Goal: Information Seeking & Learning: Compare options

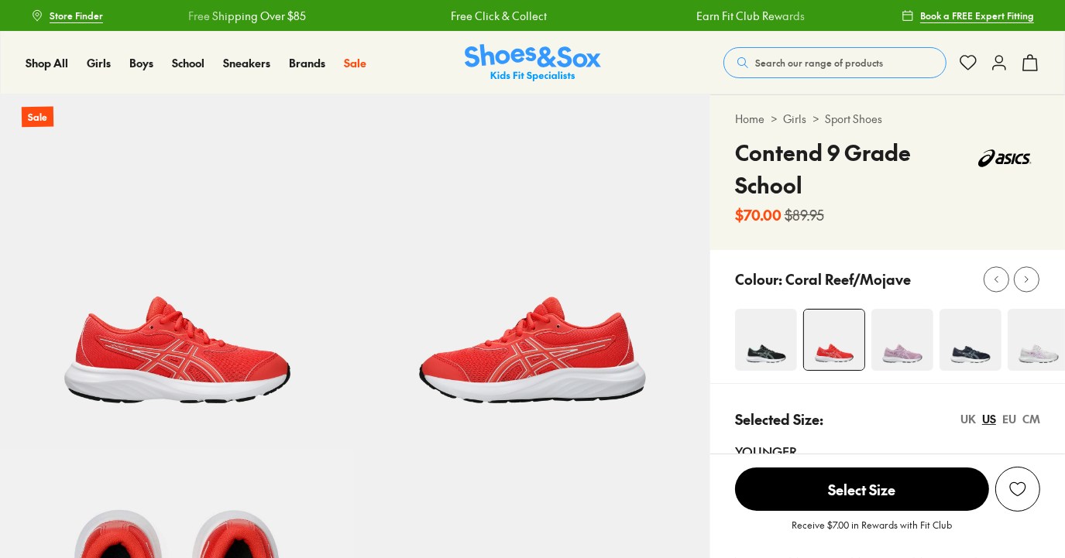
select select "*"
click at [773, 342] on img at bounding box center [766, 340] width 62 height 62
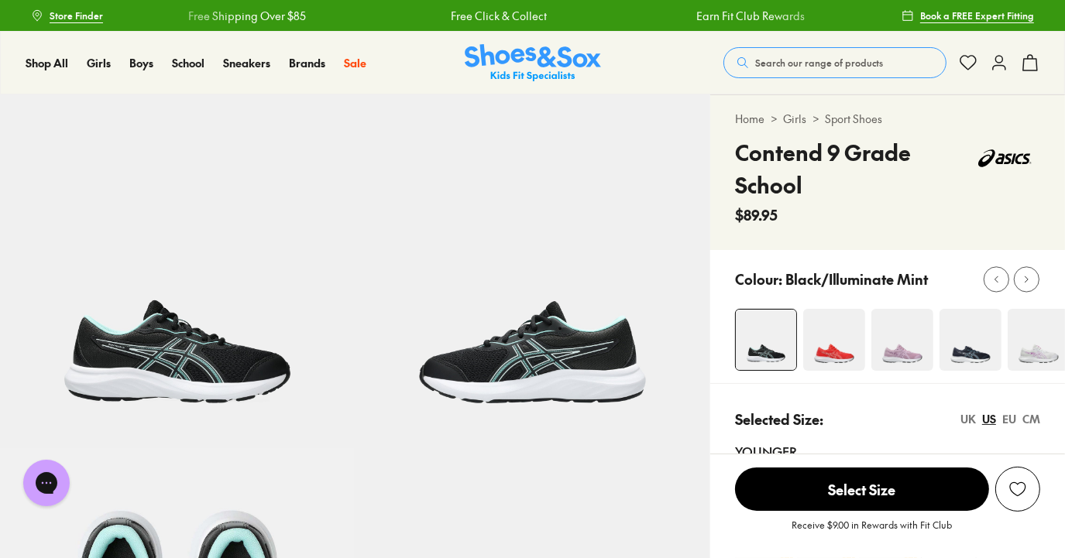
select select "*"
click at [973, 347] on img at bounding box center [970, 340] width 62 height 62
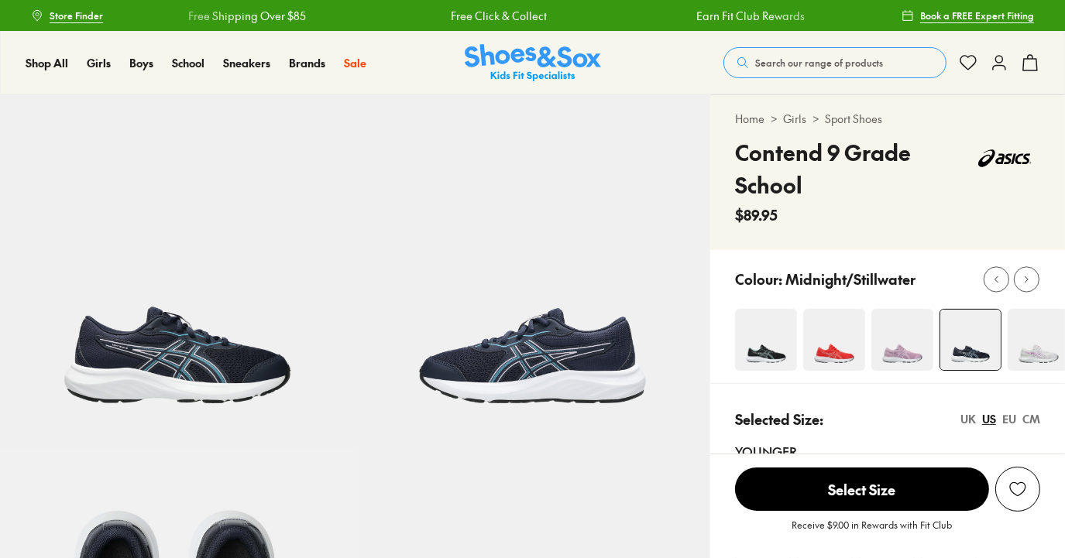
select select "*"
click at [1025, 280] on icon at bounding box center [1027, 279] width 12 height 12
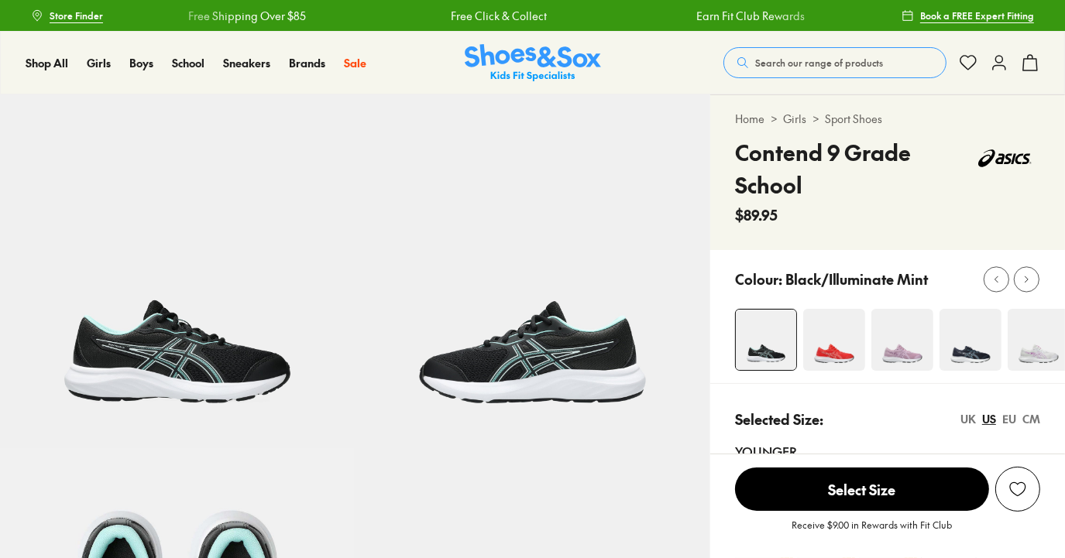
select select "*"
